Goal: Information Seeking & Learning: Understand process/instructions

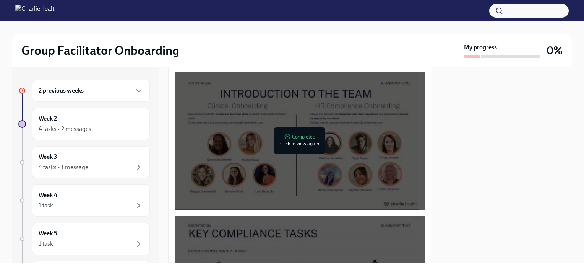
scroll to position [371, 0]
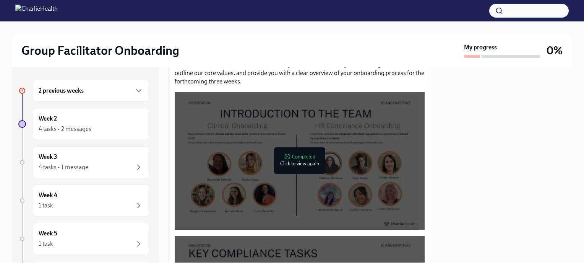
click at [306, 145] on div at bounding box center [297, 161] width 244 height 138
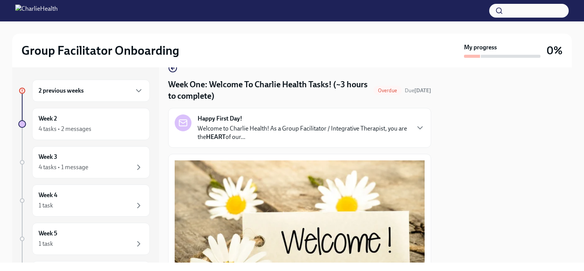
scroll to position [0, 0]
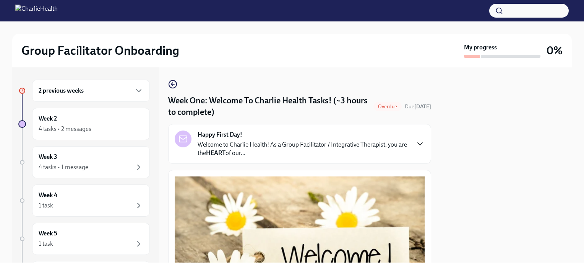
click at [415, 147] on icon "button" at bounding box center [419, 143] width 9 height 9
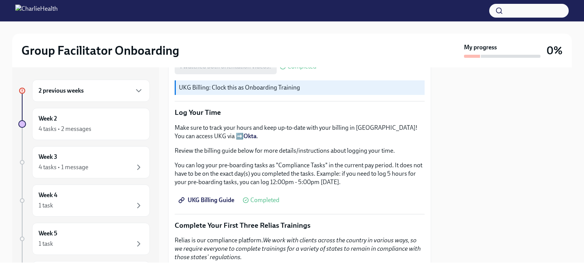
scroll to position [924, 0]
click at [217, 91] on p "UKG Billing: Clock this as Onboarding Training" at bounding box center [300, 87] width 243 height 8
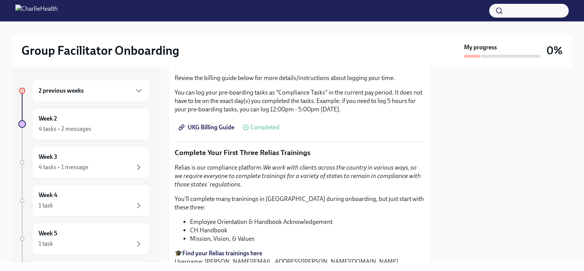
scroll to position [1004, 0]
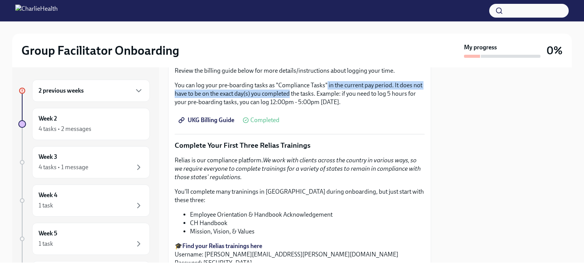
drag, startPoint x: 326, startPoint y: 171, endPoint x: 300, endPoint y: 176, distance: 25.7
click at [300, 106] on p "You can log your pre-boarding tasks as "Compliance Tasks" in the current pay pe…" at bounding box center [300, 93] width 250 height 25
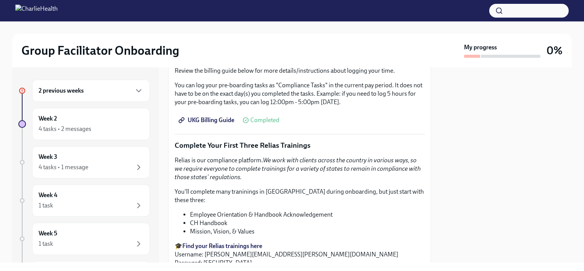
drag, startPoint x: 300, startPoint y: 176, endPoint x: 354, endPoint y: 199, distance: 58.4
click at [354, 128] on div "UKG Billing Guide Completed" at bounding box center [300, 119] width 250 height 15
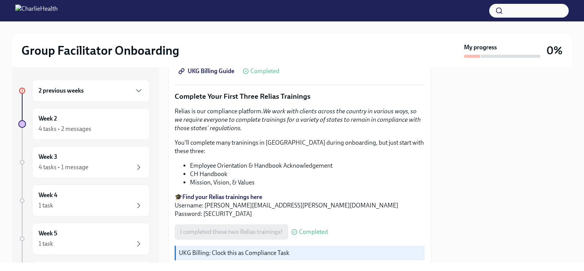
scroll to position [1042, 0]
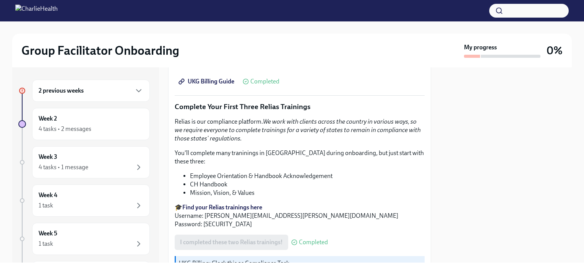
click at [209, 85] on span "UKG Billing Guide" at bounding box center [207, 82] width 54 height 8
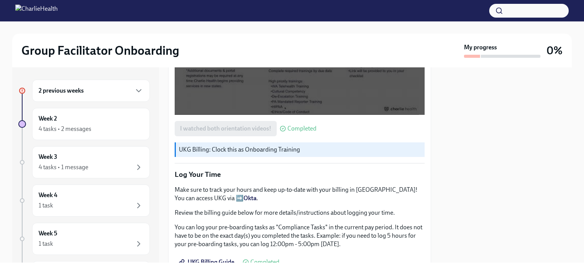
scroll to position [863, 0]
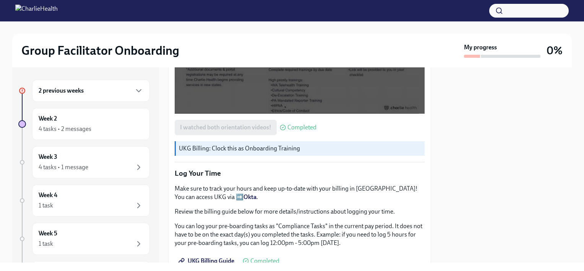
click at [297, 109] on div at bounding box center [297, 45] width 244 height 138
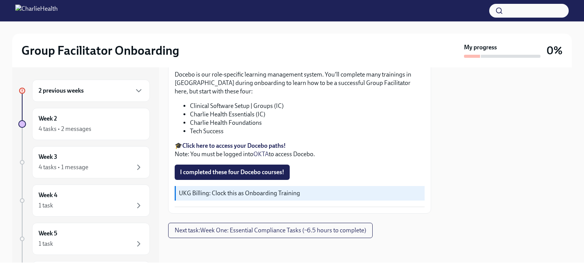
scroll to position [1347, 0]
click at [286, 229] on span "Next task : Week One: Essential Compliance Tasks (~6.5 hours to complete)" at bounding box center [270, 230] width 191 height 8
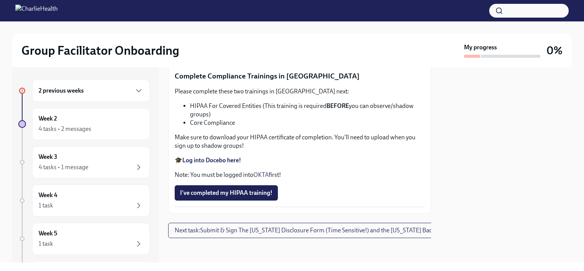
scroll to position [2167, 0]
click at [134, 93] on icon "button" at bounding box center [138, 90] width 9 height 9
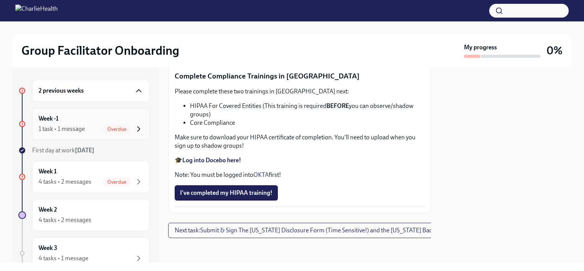
click at [138, 129] on icon "button" at bounding box center [139, 128] width 2 height 5
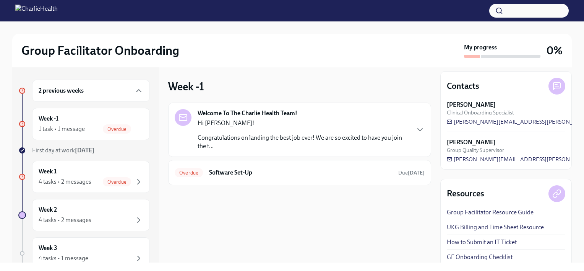
scroll to position [13, 0]
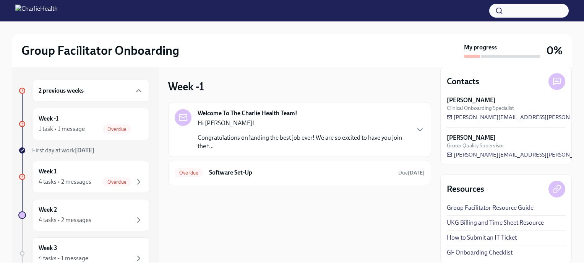
click at [468, 219] on link "UKG Billing and Time Sheet Resource" at bounding box center [495, 222] width 97 height 8
click at [134, 180] on icon "button" at bounding box center [138, 181] width 9 height 9
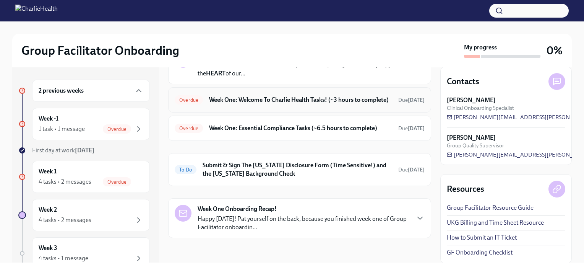
scroll to position [110, 0]
click at [315, 96] on h6 "Week One: Welcome To Charlie Health Tasks! (~3 hours to complete)" at bounding box center [300, 100] width 183 height 8
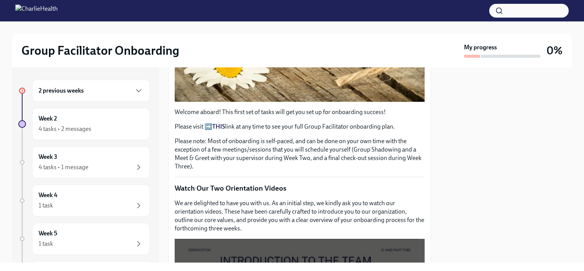
scroll to position [225, 0]
click at [217, 123] on strong "THIS" at bounding box center [218, 126] width 13 height 7
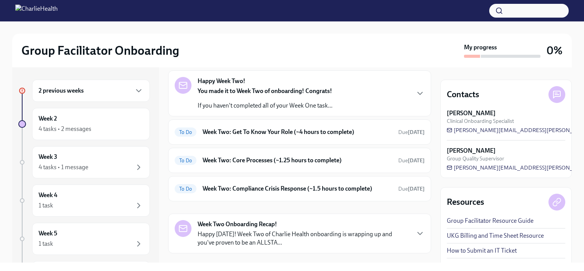
scroll to position [203, 0]
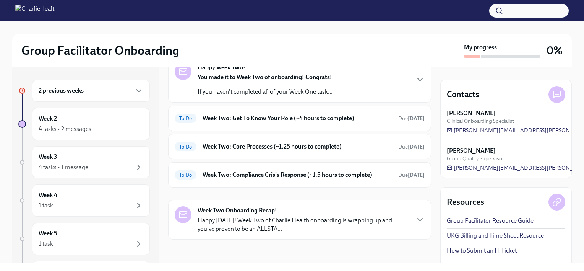
click at [462, 213] on div "Resources Group Facilitator Resource Guide UKG Billing and Time Sheet Resource …" at bounding box center [505, 231] width 131 height 89
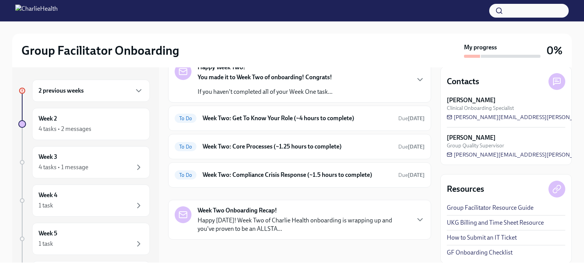
click at [470, 222] on link "UKG Billing and Time Sheet Resource" at bounding box center [495, 222] width 97 height 8
